Goal: Check status: Check status

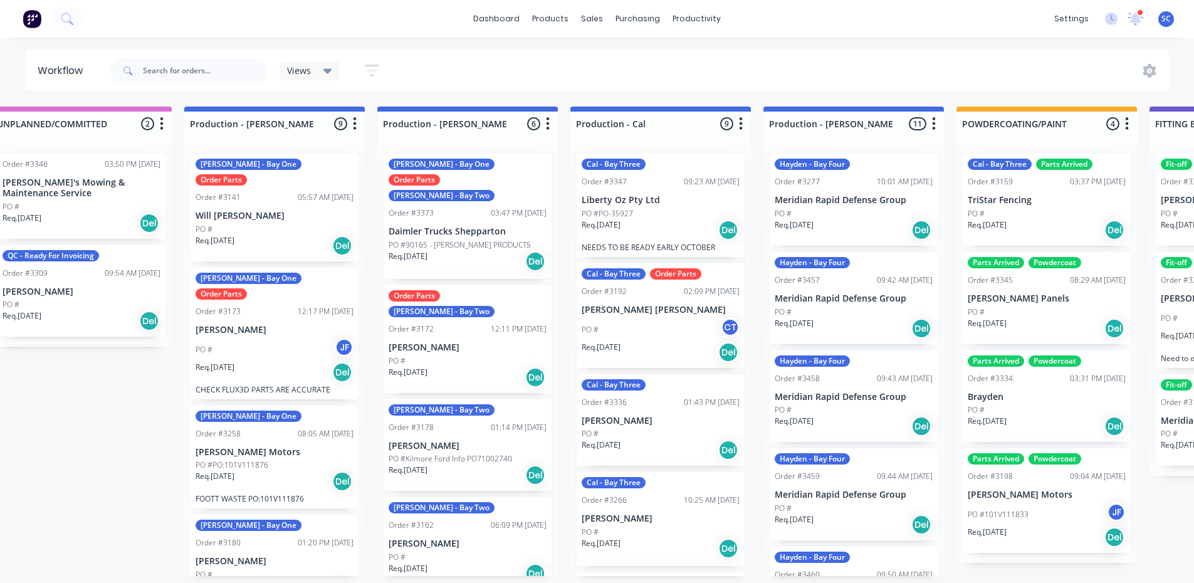
scroll to position [128, 0]
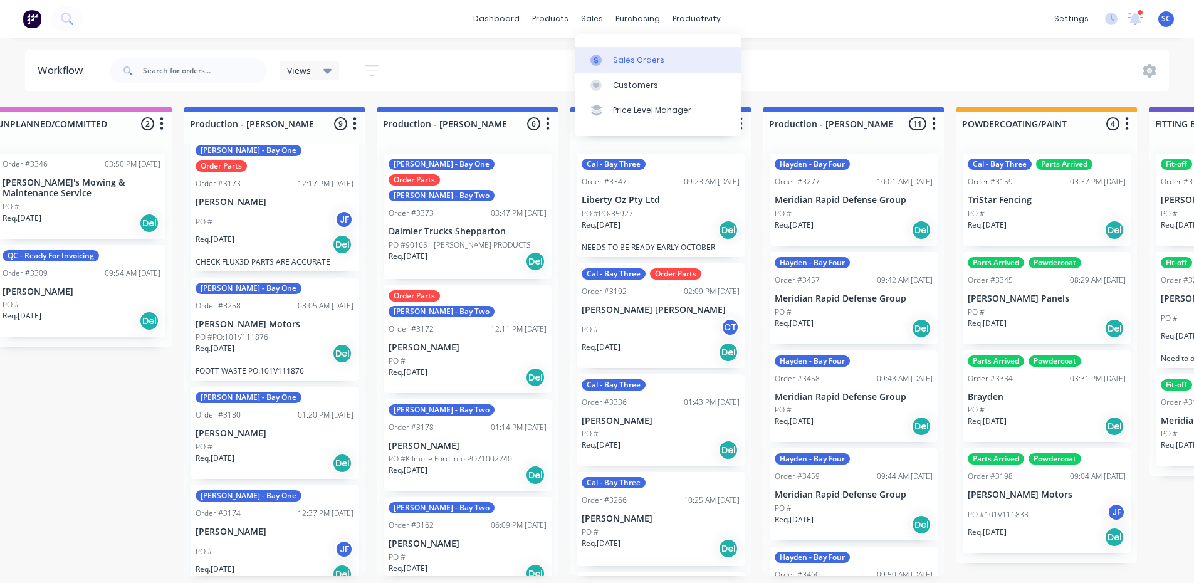
click at [637, 57] on div "Sales Orders" at bounding box center [638, 60] width 51 height 11
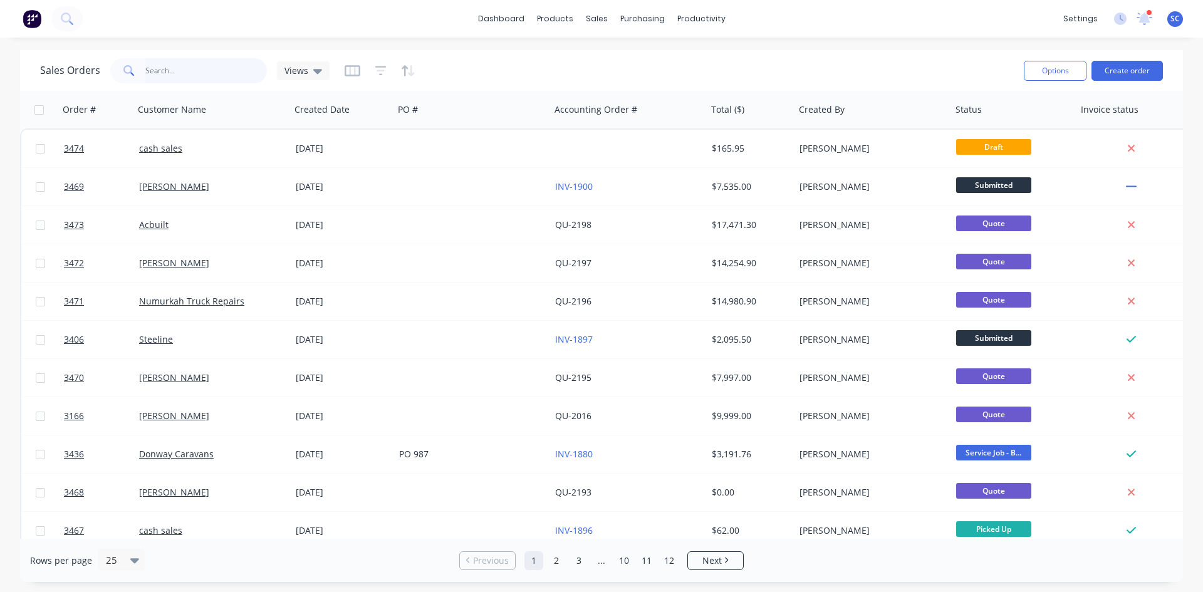
click at [170, 71] on input "text" at bounding box center [206, 70] width 122 height 25
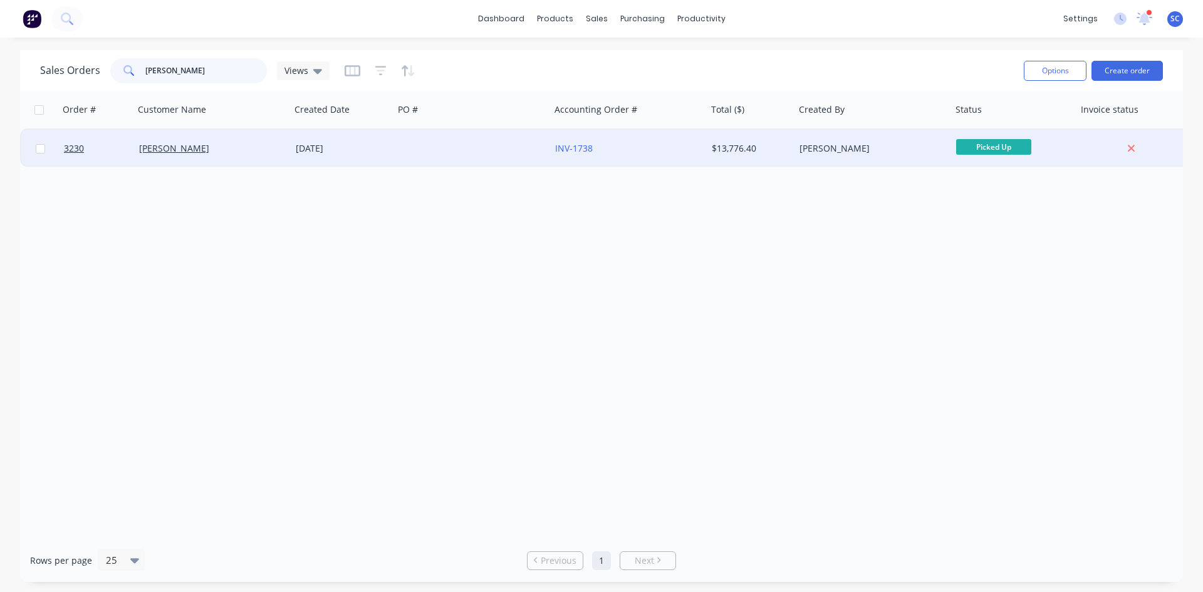
type input "[PERSON_NAME]"
click at [436, 157] on div at bounding box center [472, 149] width 157 height 38
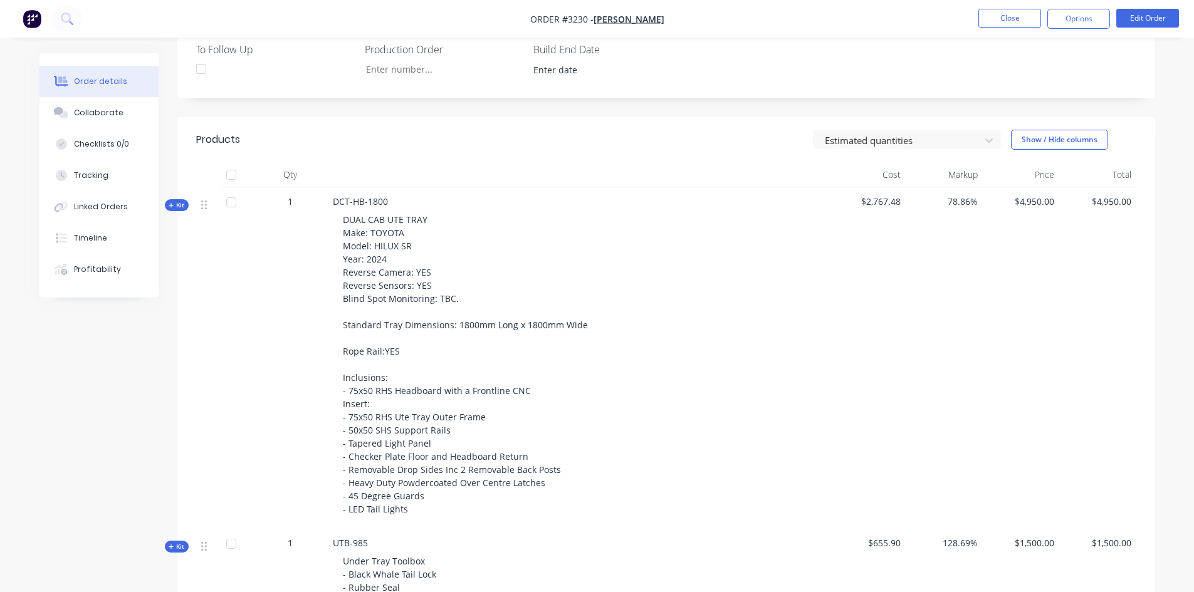
scroll to position [399, 0]
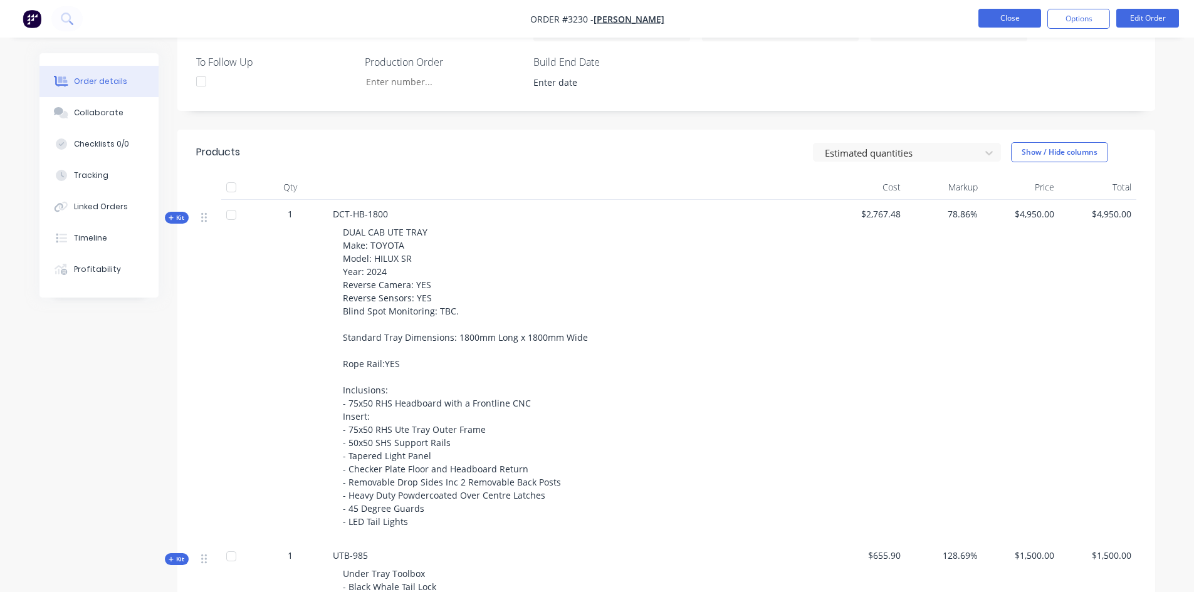
click at [982, 17] on button "Close" at bounding box center [1009, 18] width 63 height 19
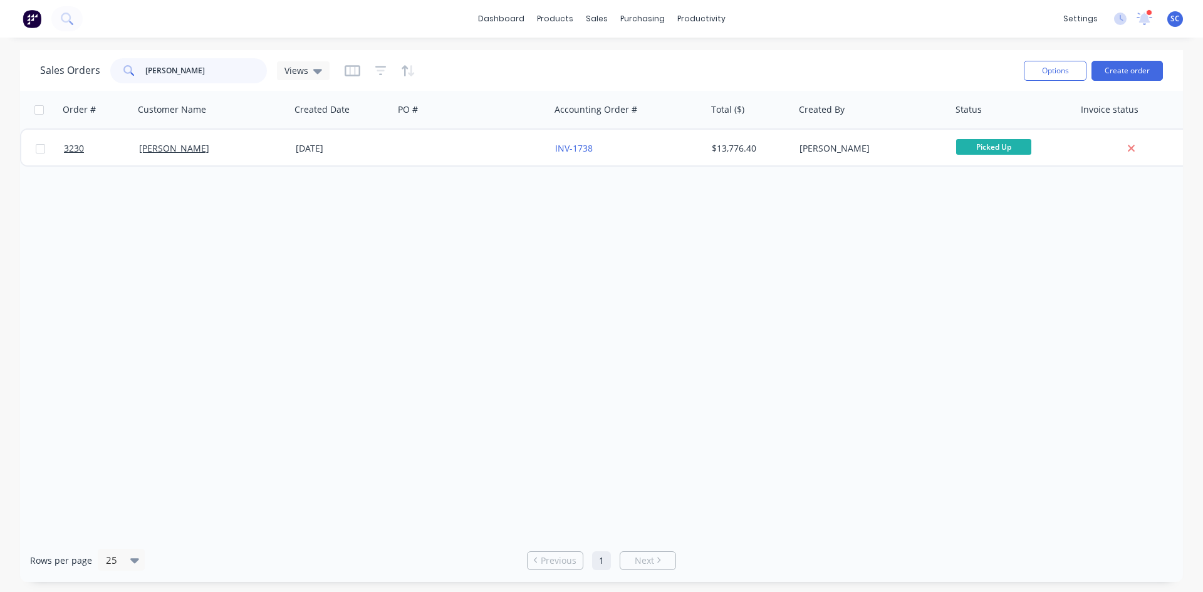
drag, startPoint x: 173, startPoint y: 73, endPoint x: 47, endPoint y: 91, distance: 127.2
click at [47, 91] on div "Sales Orders [PERSON_NAME] Views Options Create order Order # Customer Name Cre…" at bounding box center [601, 316] width 1163 height 532
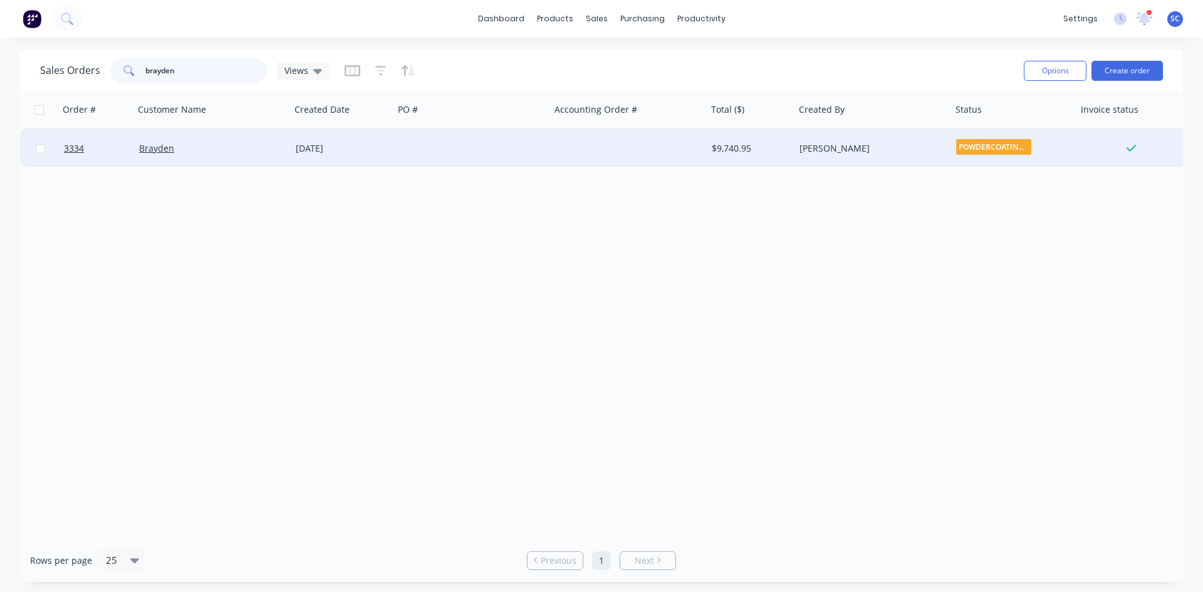
type input "brayden"
click at [266, 148] on div "Brayden" at bounding box center [208, 148] width 139 height 13
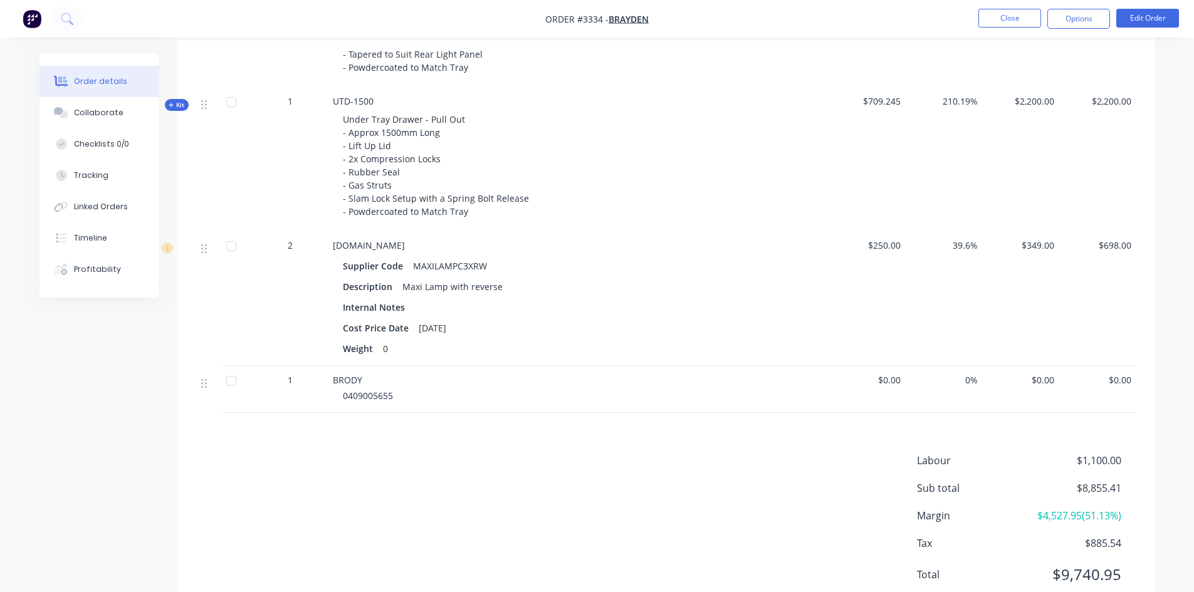
scroll to position [962, 0]
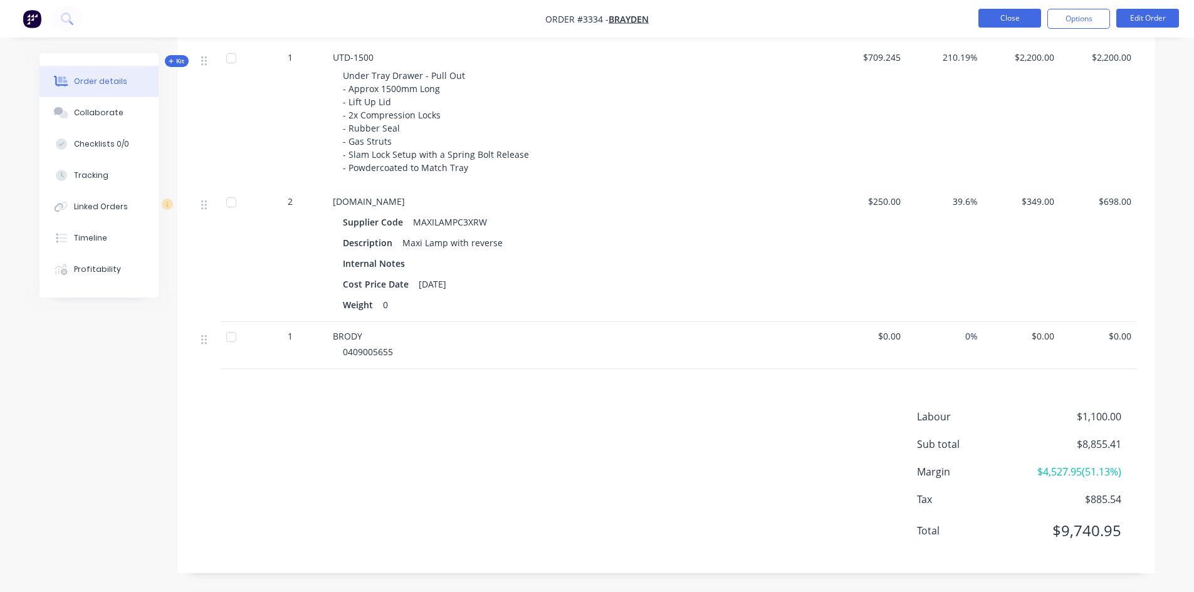
click at [1002, 22] on button "Close" at bounding box center [1009, 18] width 63 height 19
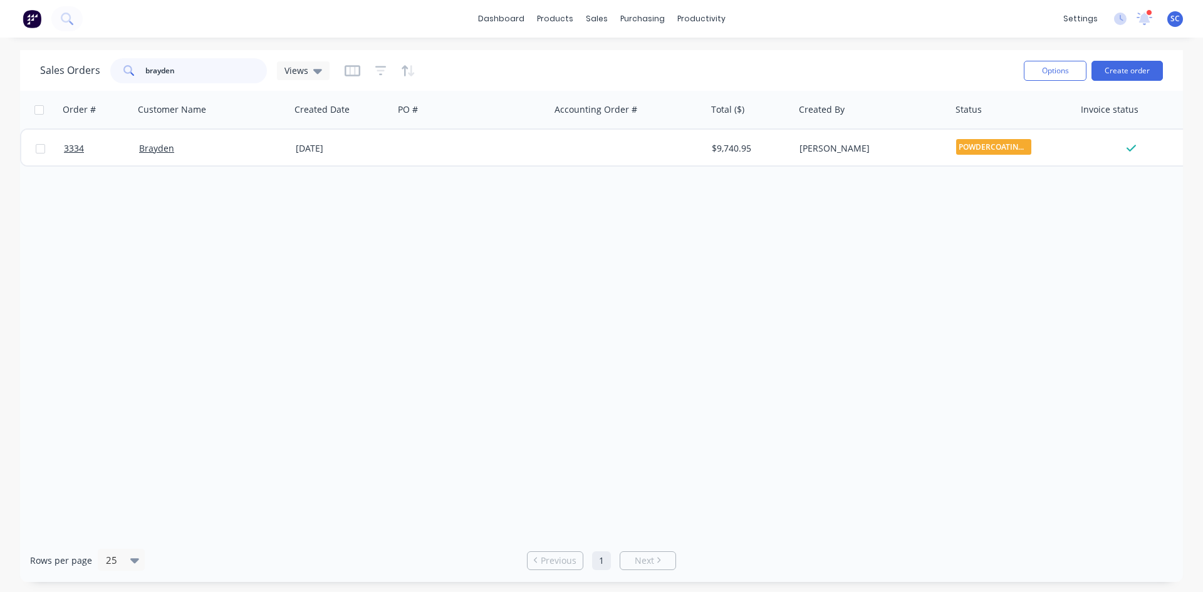
drag, startPoint x: 203, startPoint y: 73, endPoint x: 0, endPoint y: 75, distance: 203.0
click at [0, 75] on div "Sales Orders brayden Views Options Create order Order # Customer Name Created D…" at bounding box center [601, 316] width 1203 height 532
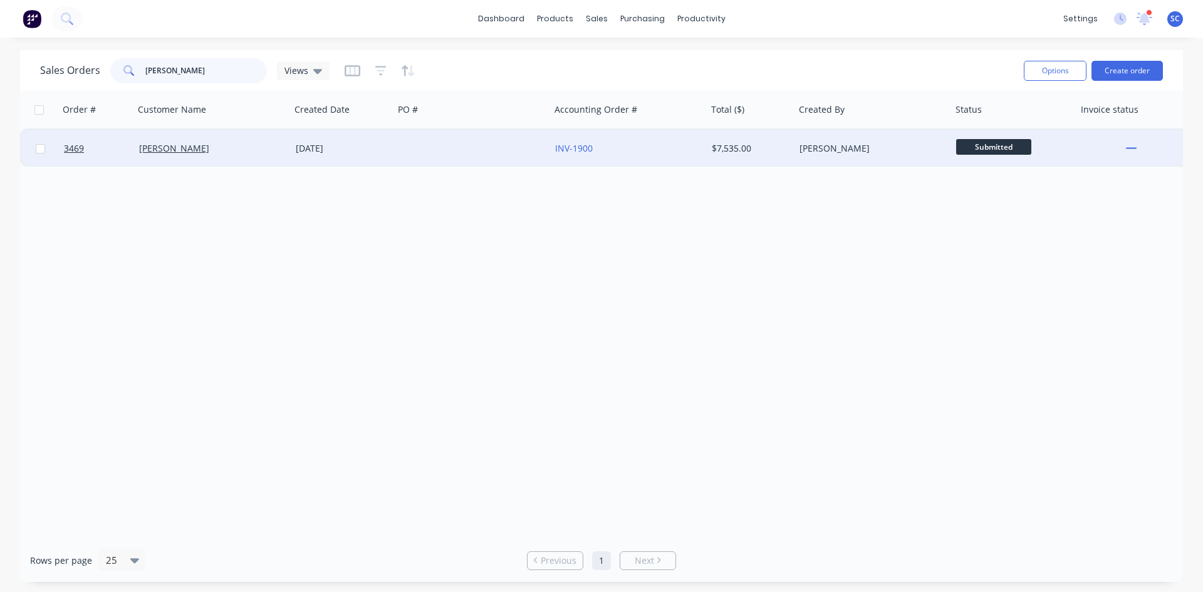
type input "[PERSON_NAME]"
click at [394, 151] on div at bounding box center [472, 149] width 157 height 38
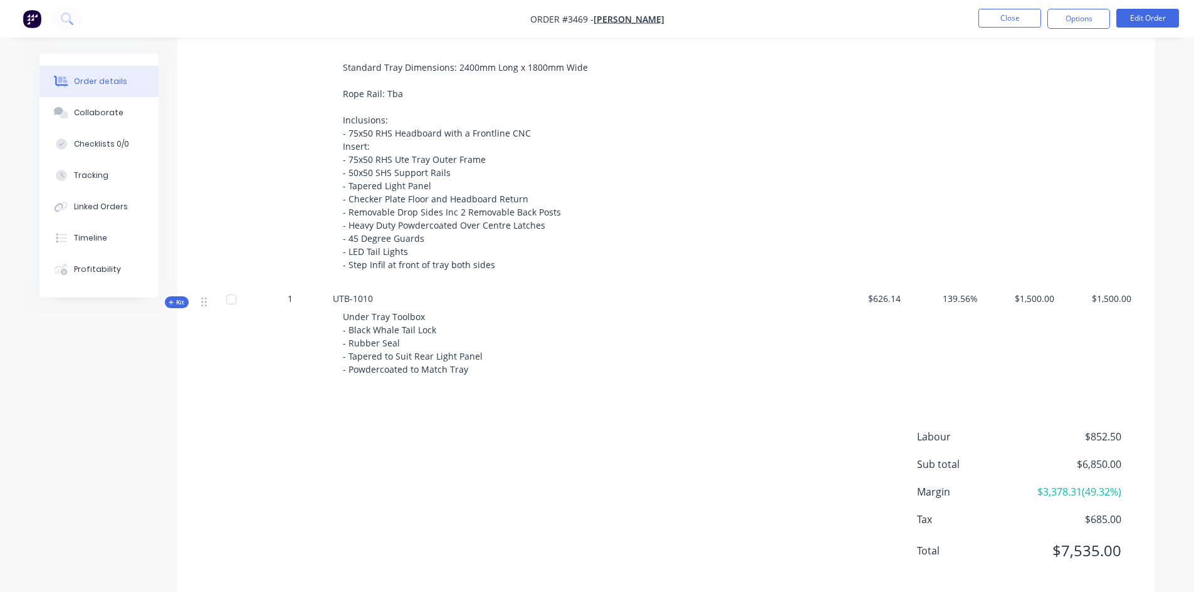
scroll to position [650, 0]
